Goal: Transaction & Acquisition: Purchase product/service

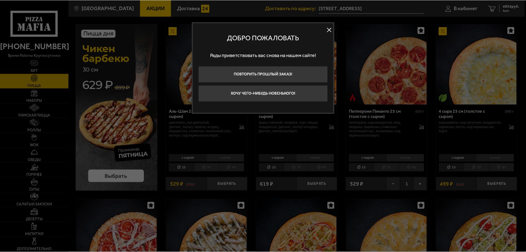
scroll to position [27, 0]
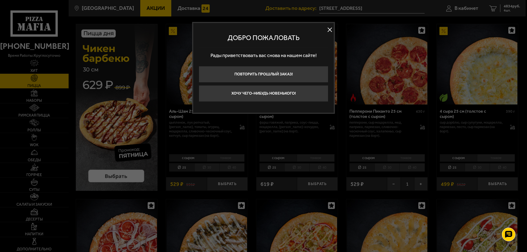
drag, startPoint x: 332, startPoint y: 29, endPoint x: 324, endPoint y: 29, distance: 7.4
click at [332, 29] on button at bounding box center [330, 30] width 8 height 8
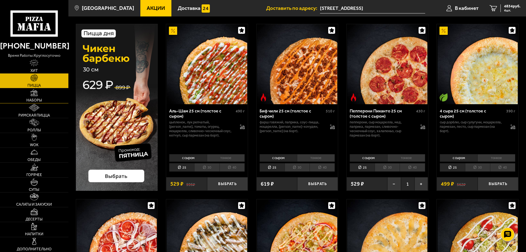
click at [42, 99] on span "Наборы" at bounding box center [34, 101] width 16 height 4
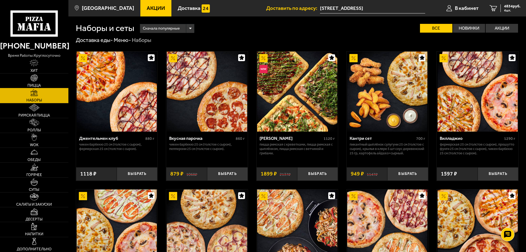
click at [32, 74] on img at bounding box center [33, 77] width 7 height 7
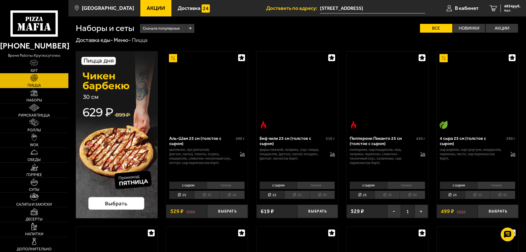
click at [33, 72] on span "Хит" at bounding box center [33, 71] width 7 height 4
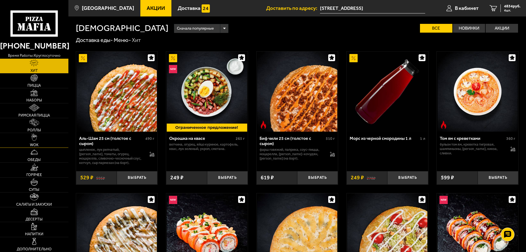
click at [35, 141] on link "WOK" at bounding box center [34, 140] width 68 height 15
